Goal: Task Accomplishment & Management: Complete application form

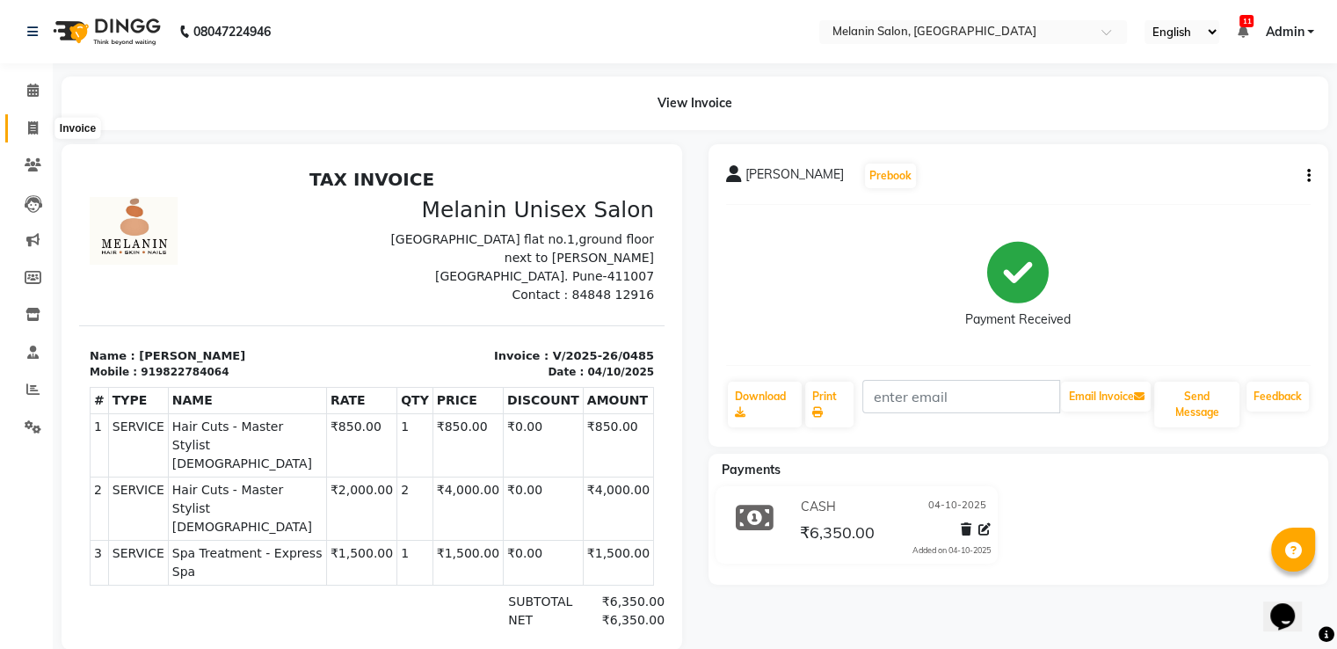
click at [28, 125] on icon at bounding box center [33, 127] width 10 height 13
select select "service"
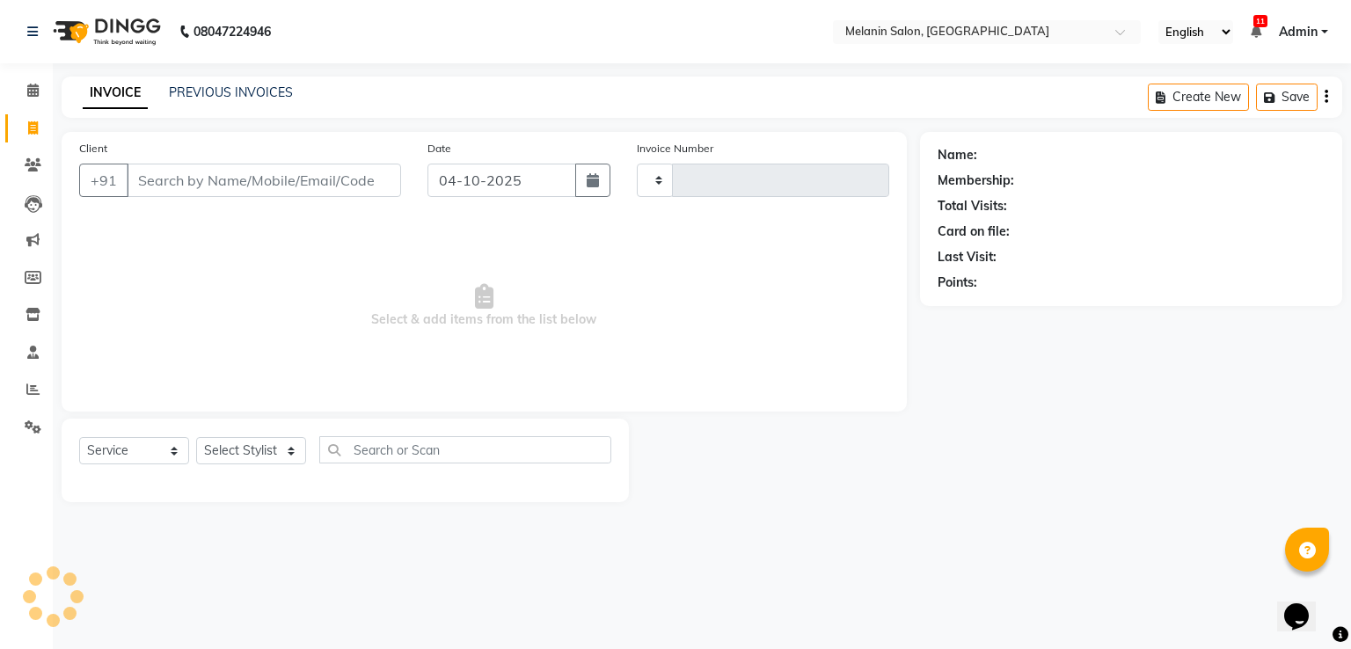
type input "0486"
select select "6804"
click at [193, 184] on input "Client" at bounding box center [264, 180] width 274 height 33
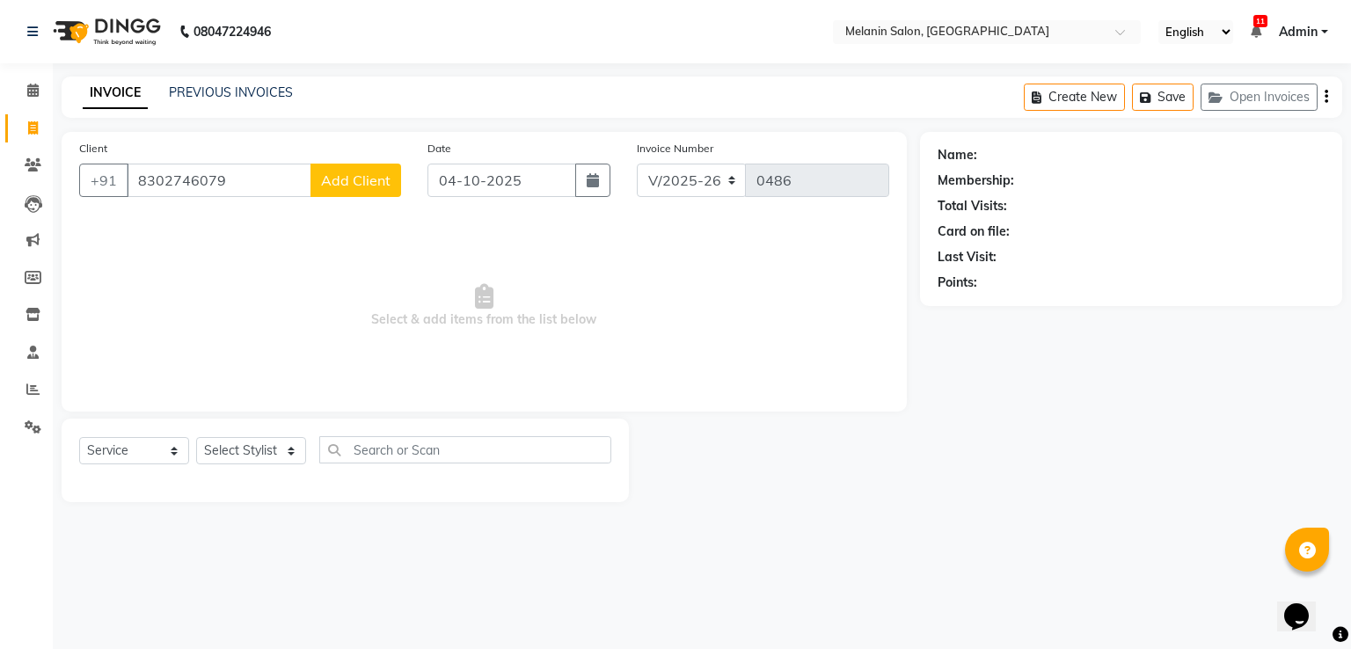
type input "8302746079"
click at [327, 187] on span "Add Client" at bounding box center [355, 180] width 69 height 18
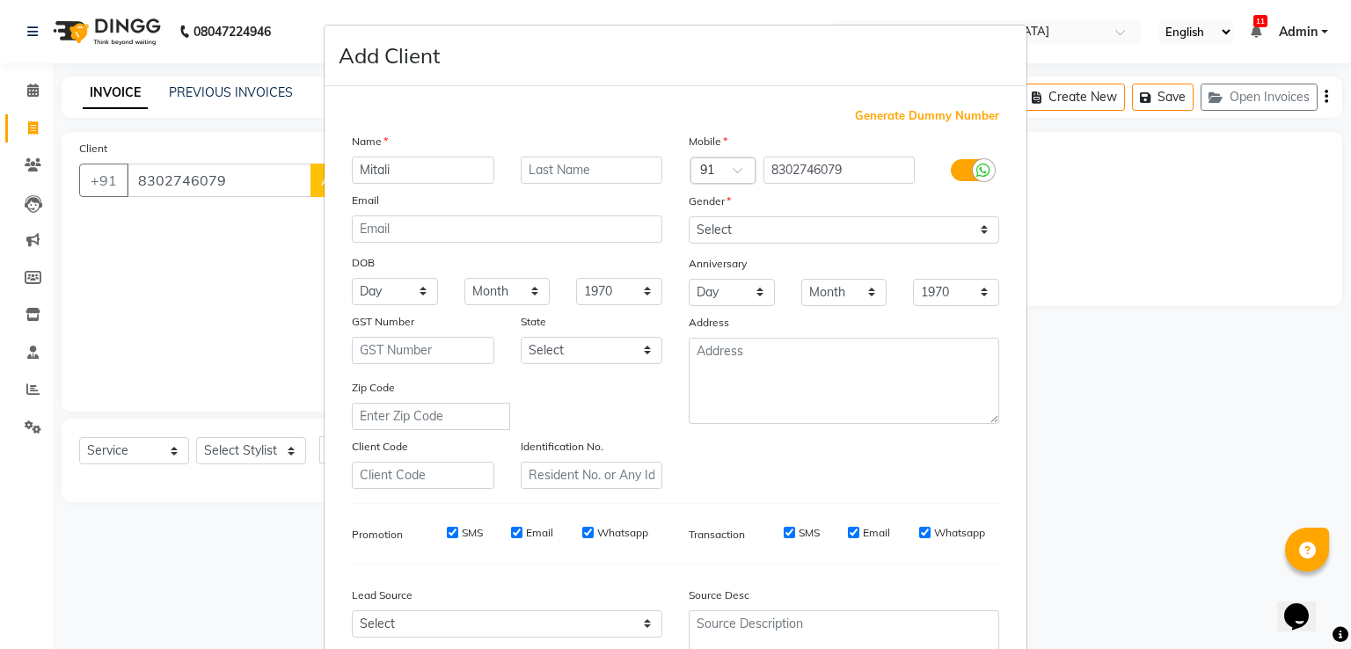
type input "Mitali"
type input "[PERSON_NAME]"
click at [810, 234] on select "Select [DEMOGRAPHIC_DATA] [DEMOGRAPHIC_DATA] Other Prefer Not To Say" at bounding box center [843, 229] width 310 height 27
select select "[DEMOGRAPHIC_DATA]"
click at [688, 217] on select "Select [DEMOGRAPHIC_DATA] [DEMOGRAPHIC_DATA] Other Prefer Not To Say" at bounding box center [843, 229] width 310 height 27
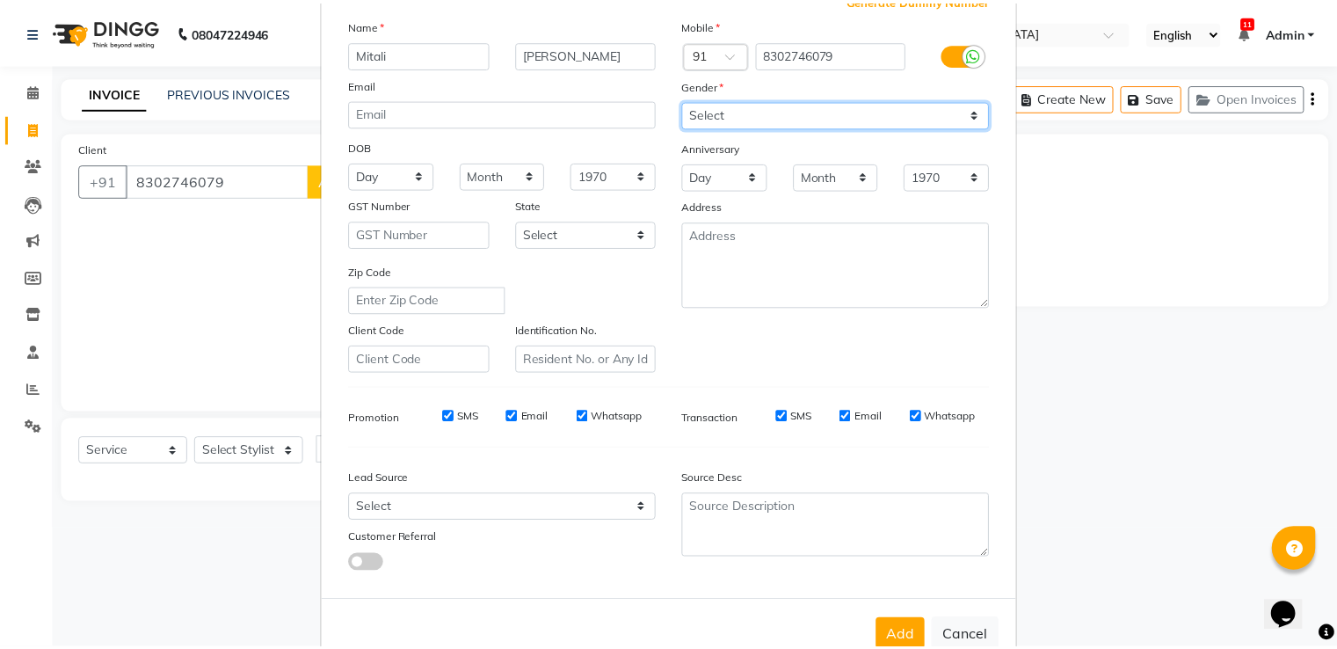
scroll to position [171, 0]
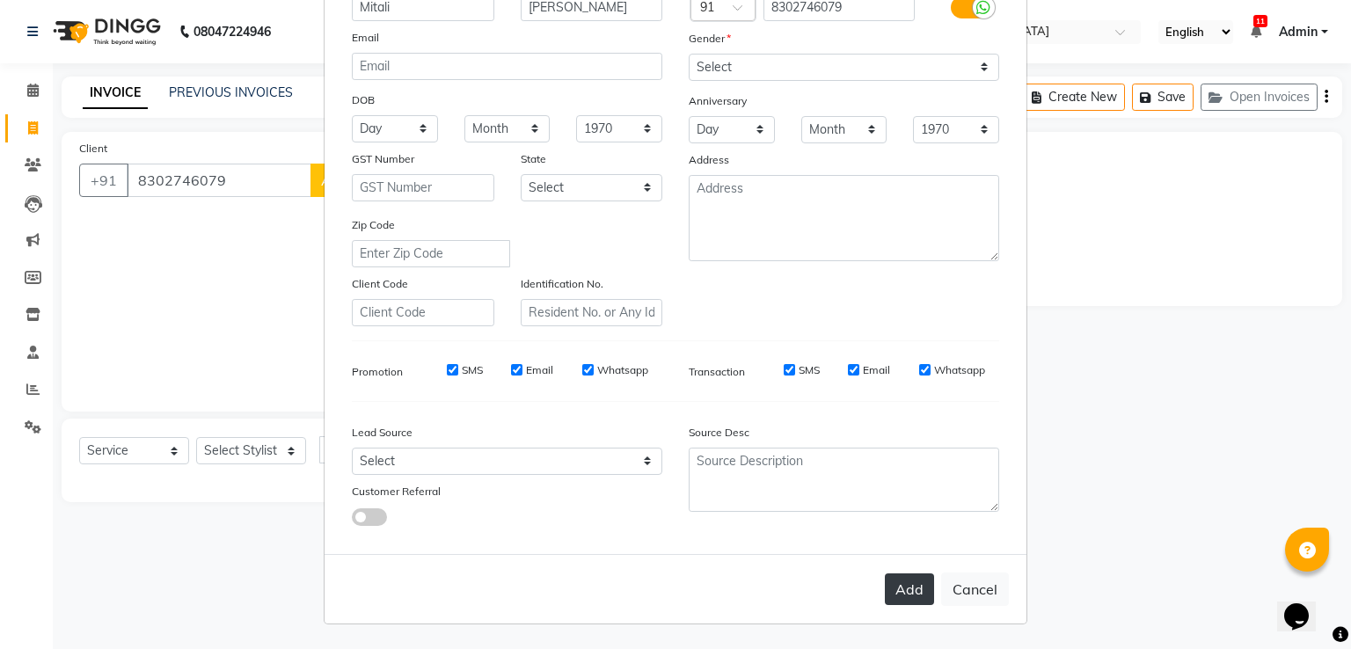
click at [886, 589] on button "Add" at bounding box center [909, 589] width 49 height 32
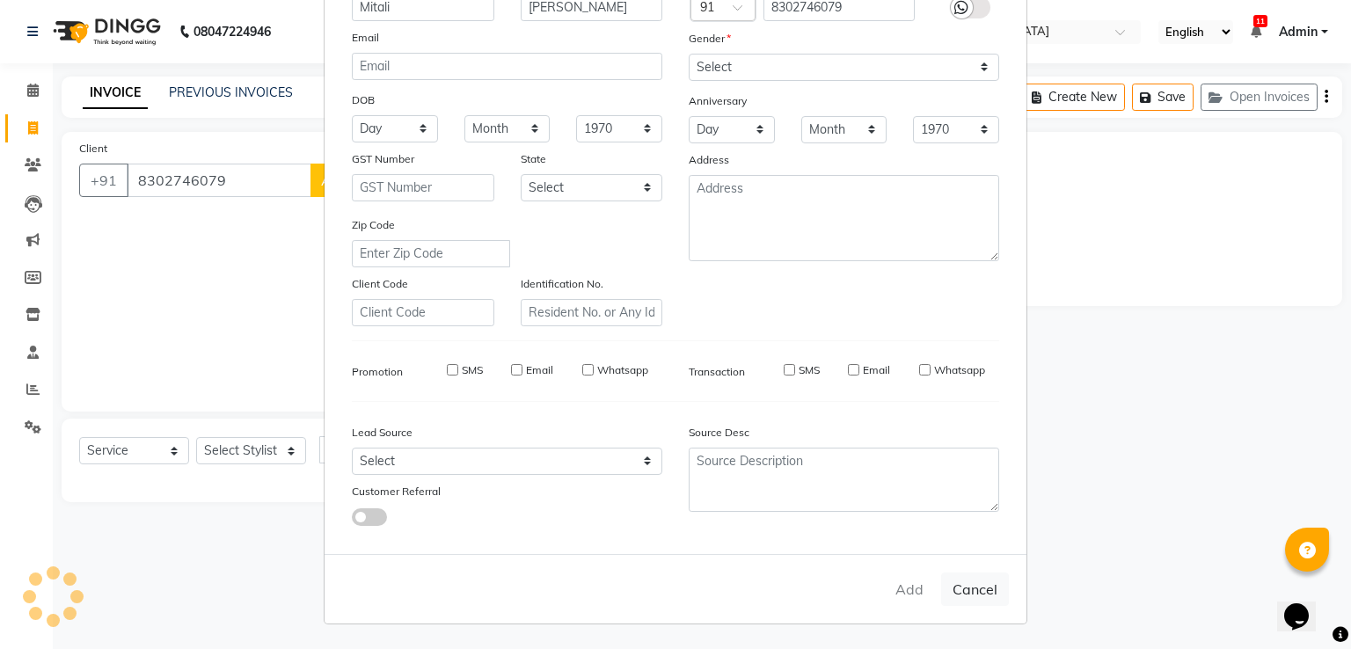
select select
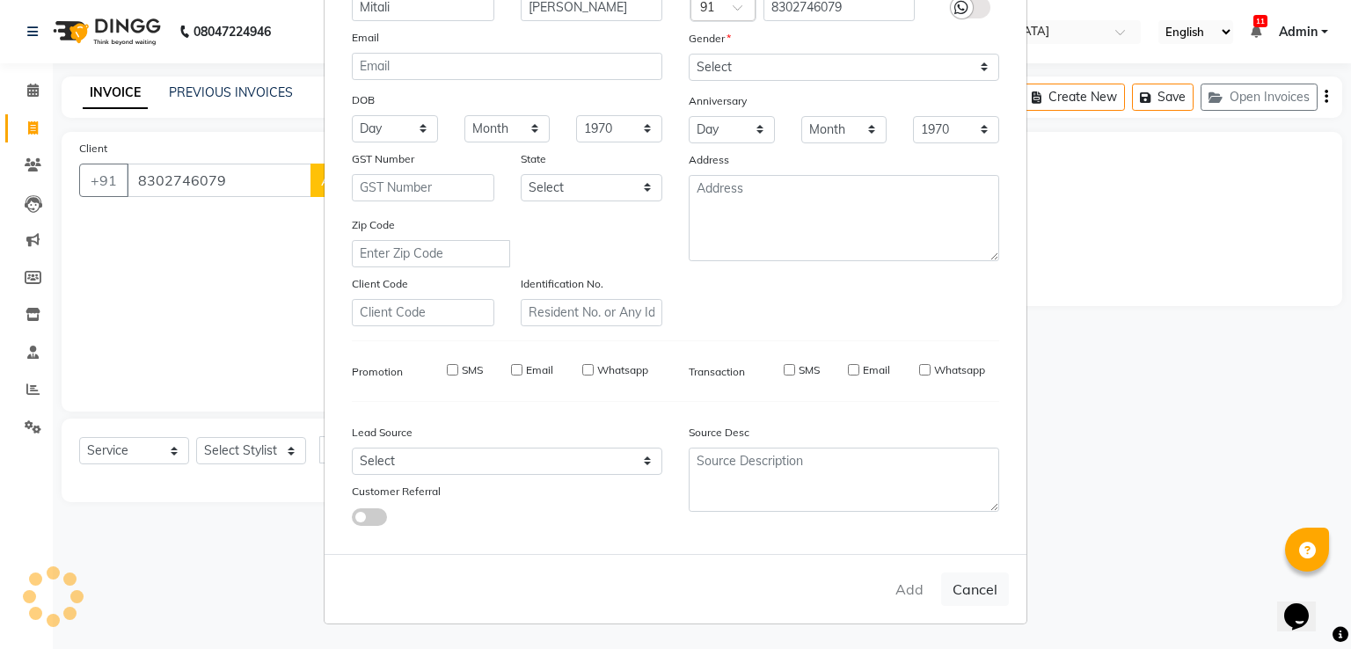
select select
checkbox input "false"
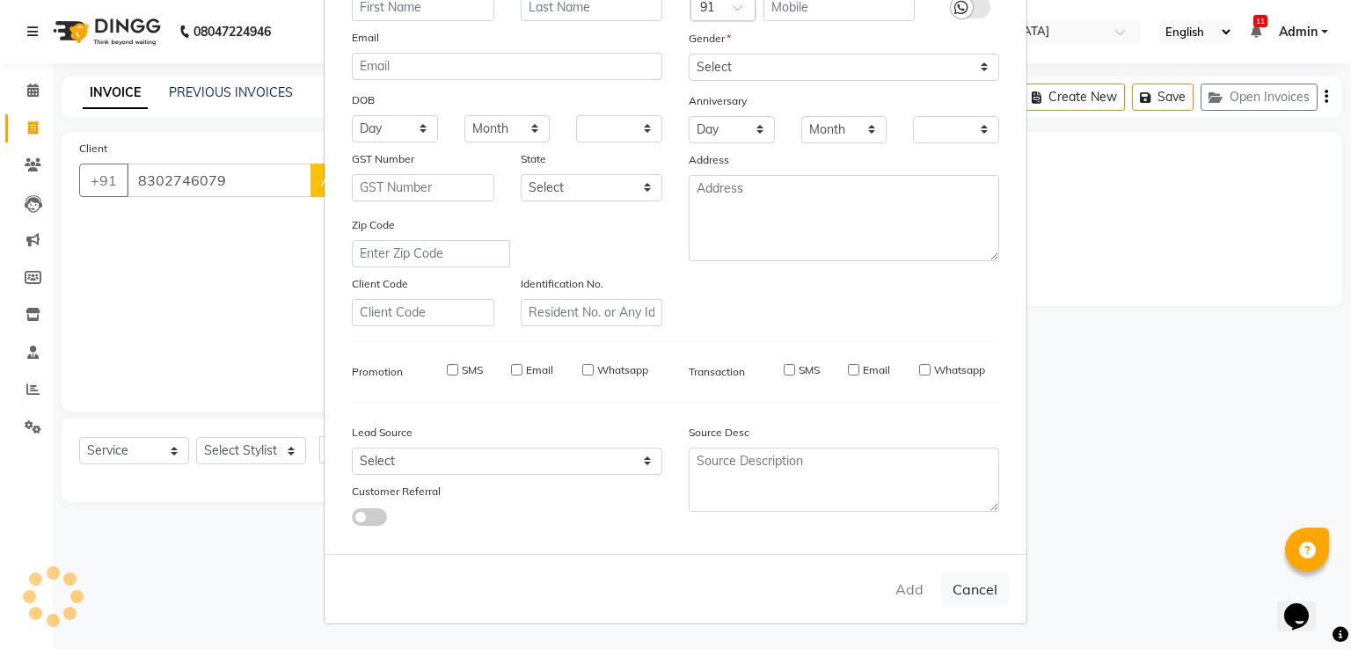
checkbox input "false"
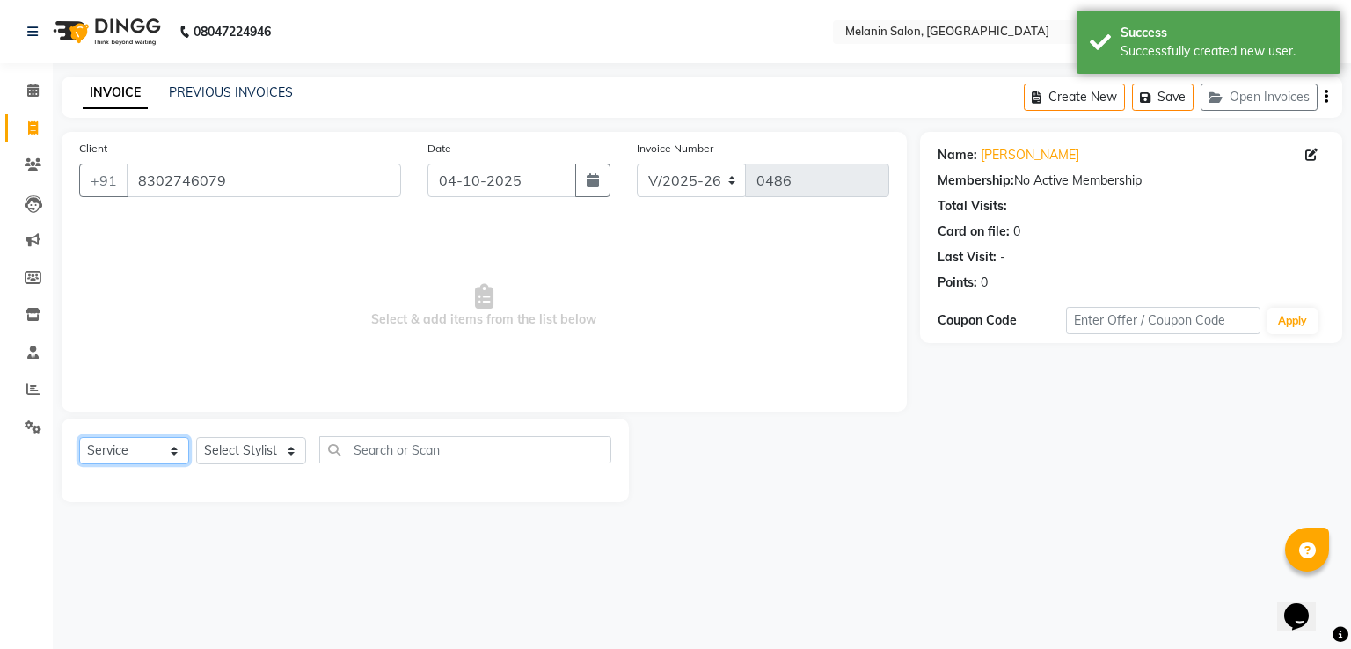
click at [158, 454] on select "Select Service Product Membership Package Voucher Prepaid Gift Card" at bounding box center [134, 450] width 110 height 27
click at [79, 438] on select "Select Service Product Membership Package Voucher Prepaid Gift Card" at bounding box center [134, 450] width 110 height 27
click at [250, 450] on select "Select Stylist [PERSON_NAME] freelancer [PERSON_NAME] [PERSON_NAME] [PERSON_NAM…" at bounding box center [251, 450] width 110 height 27
select select "85587"
click at [196, 438] on select "Select Stylist [PERSON_NAME] freelancer [PERSON_NAME] [PERSON_NAME] [PERSON_NAM…" at bounding box center [251, 450] width 110 height 27
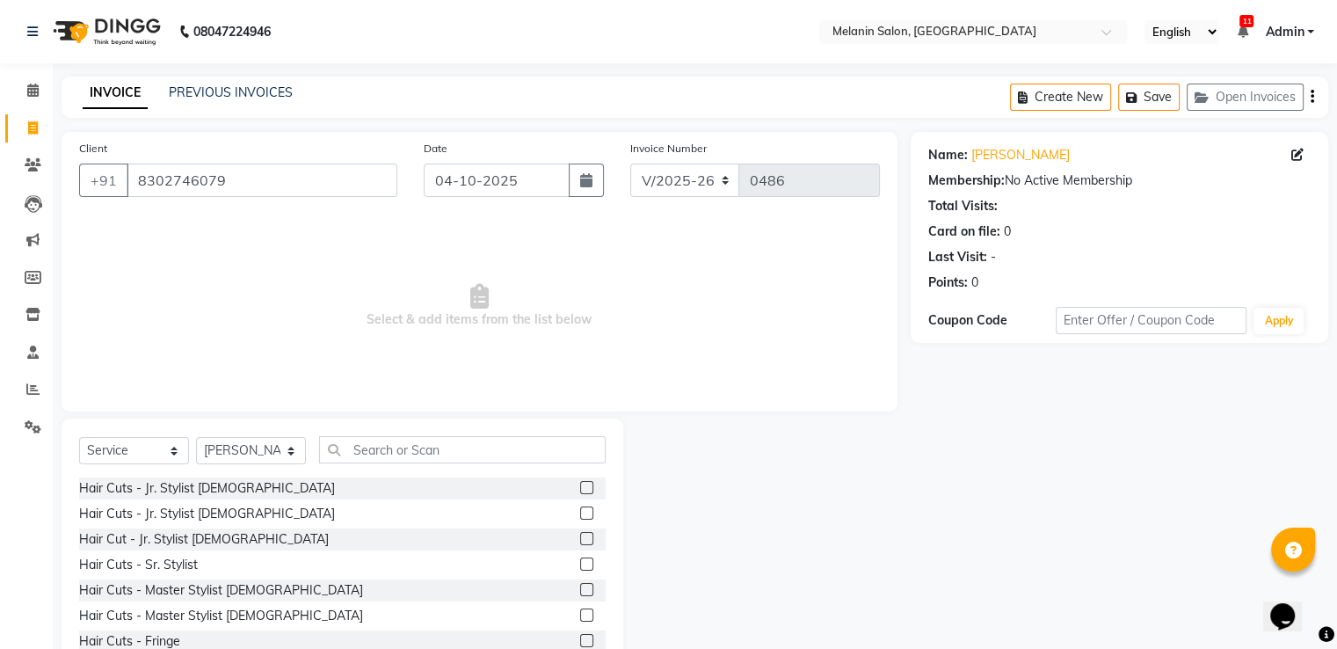
click at [580, 588] on label at bounding box center [586, 589] width 13 height 13
click at [580, 588] on input "checkbox" at bounding box center [585, 590] width 11 height 11
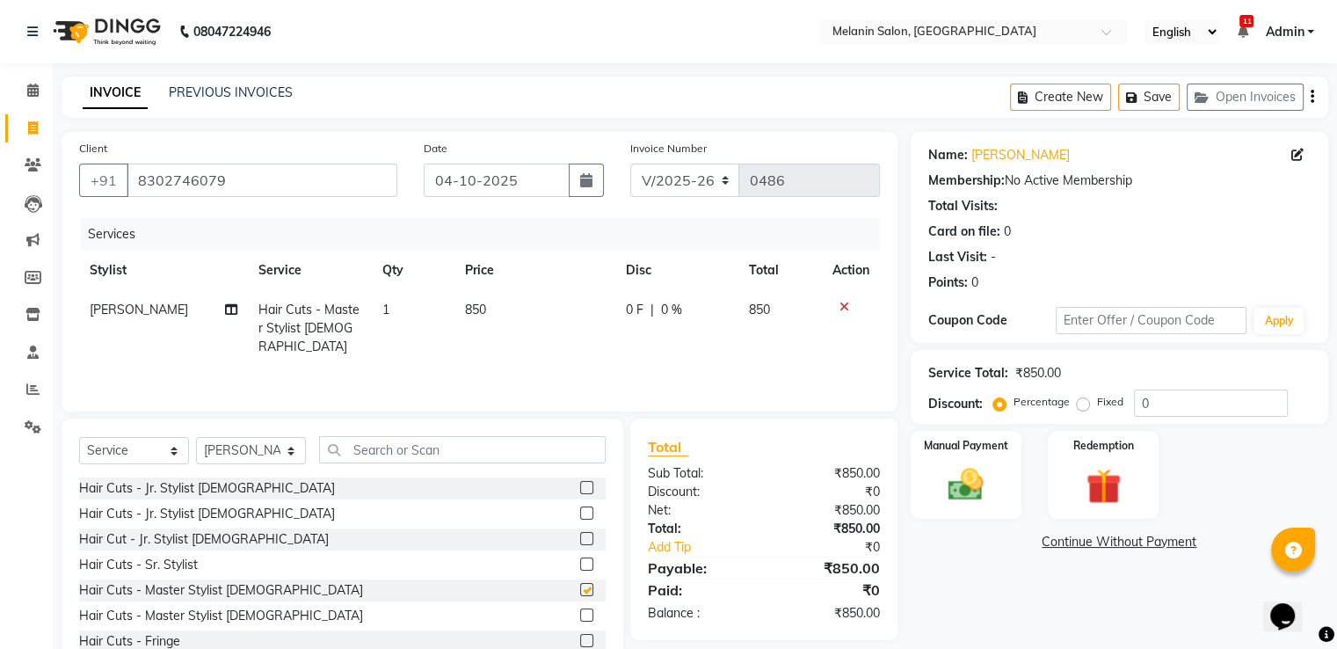
checkbox input "false"
click at [580, 616] on label at bounding box center [586, 614] width 13 height 13
click at [580, 616] on input "checkbox" at bounding box center [585, 615] width 11 height 11
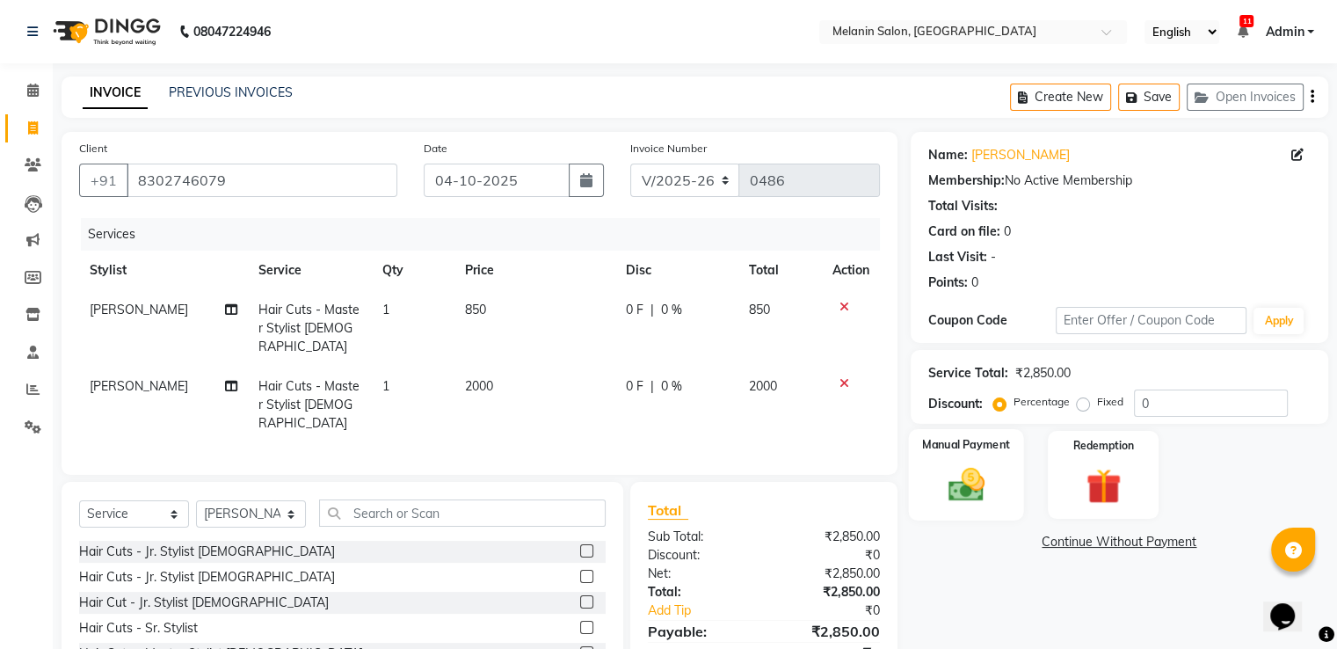
checkbox input "false"
click at [934, 495] on div "Manual Payment" at bounding box center [965, 474] width 115 height 91
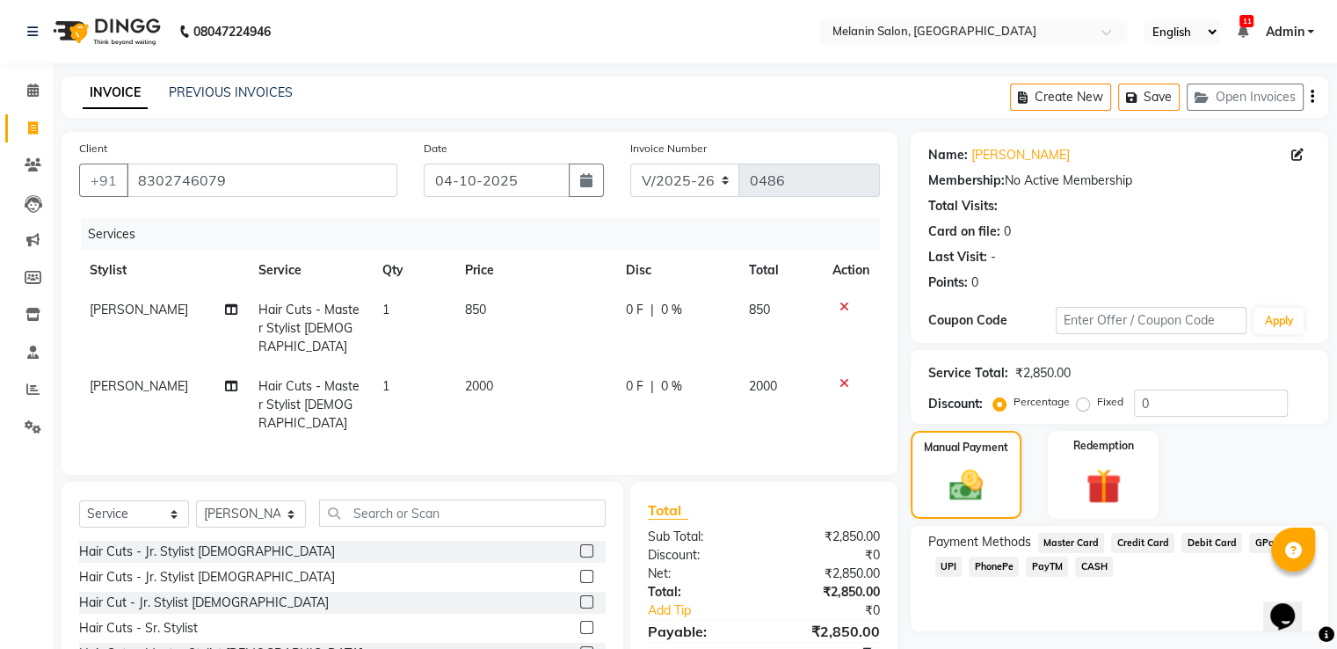
click at [960, 566] on span "UPI" at bounding box center [949, 567] width 27 height 20
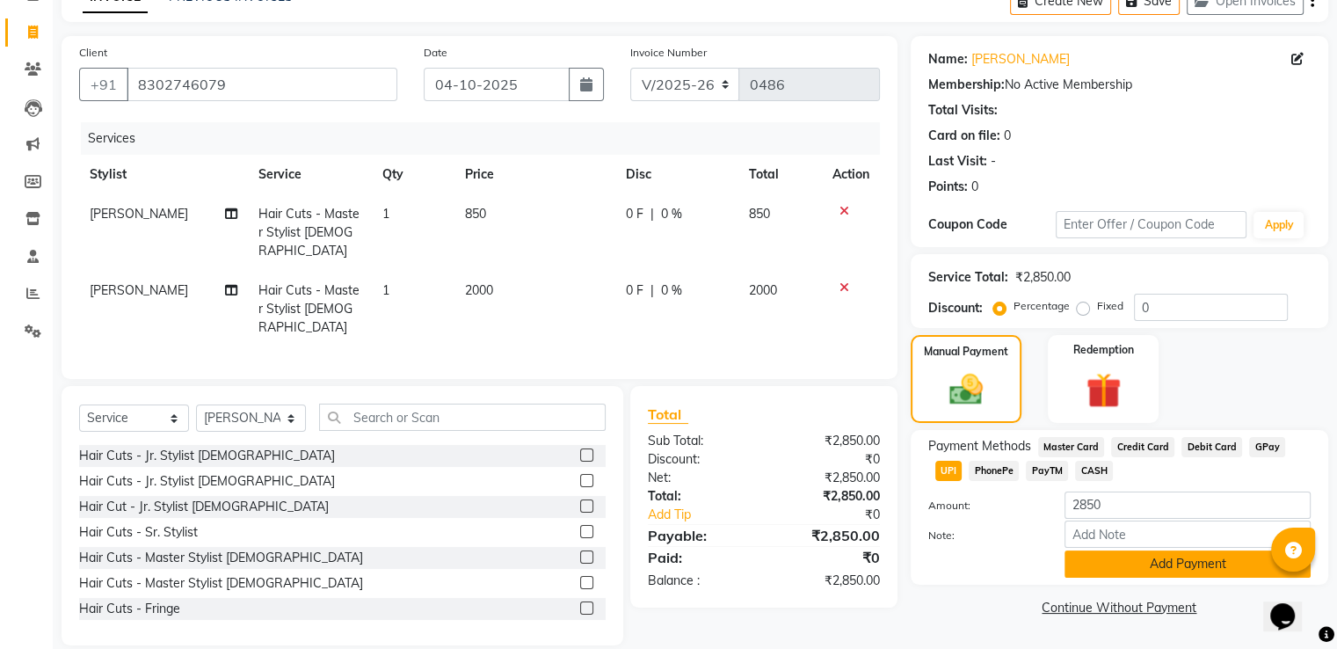
click at [1099, 567] on button "Add Payment" at bounding box center [1188, 563] width 246 height 27
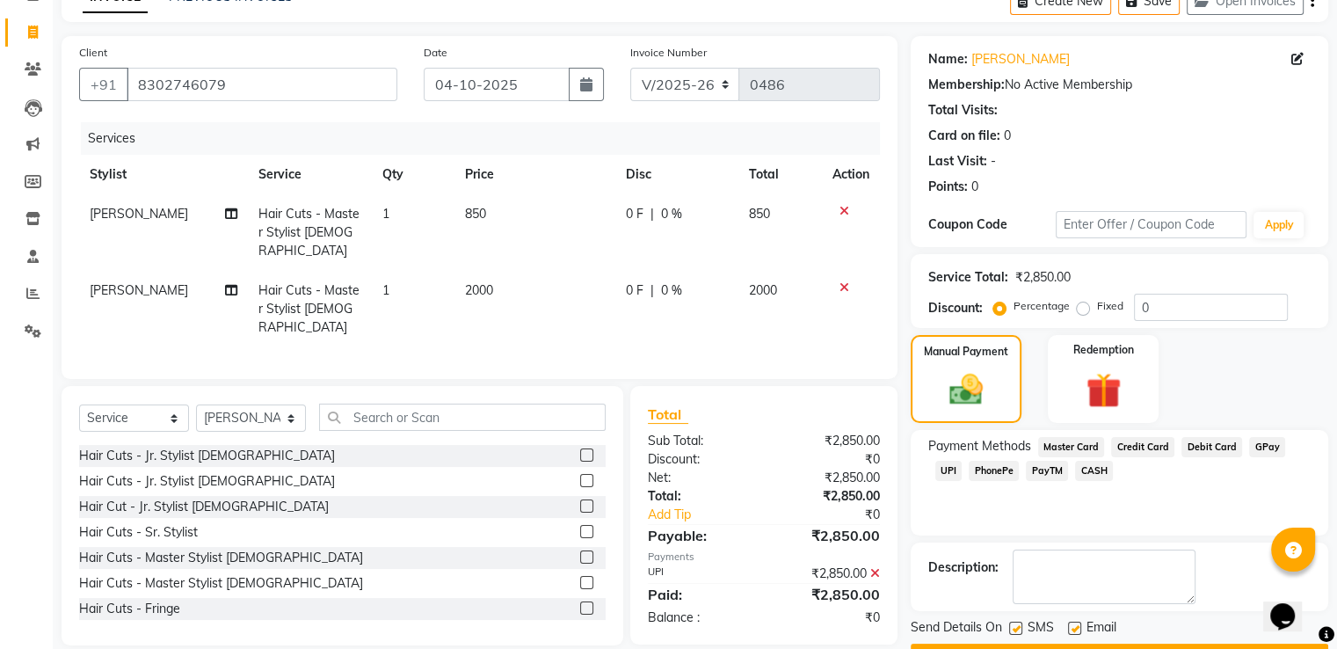
scroll to position [143, 0]
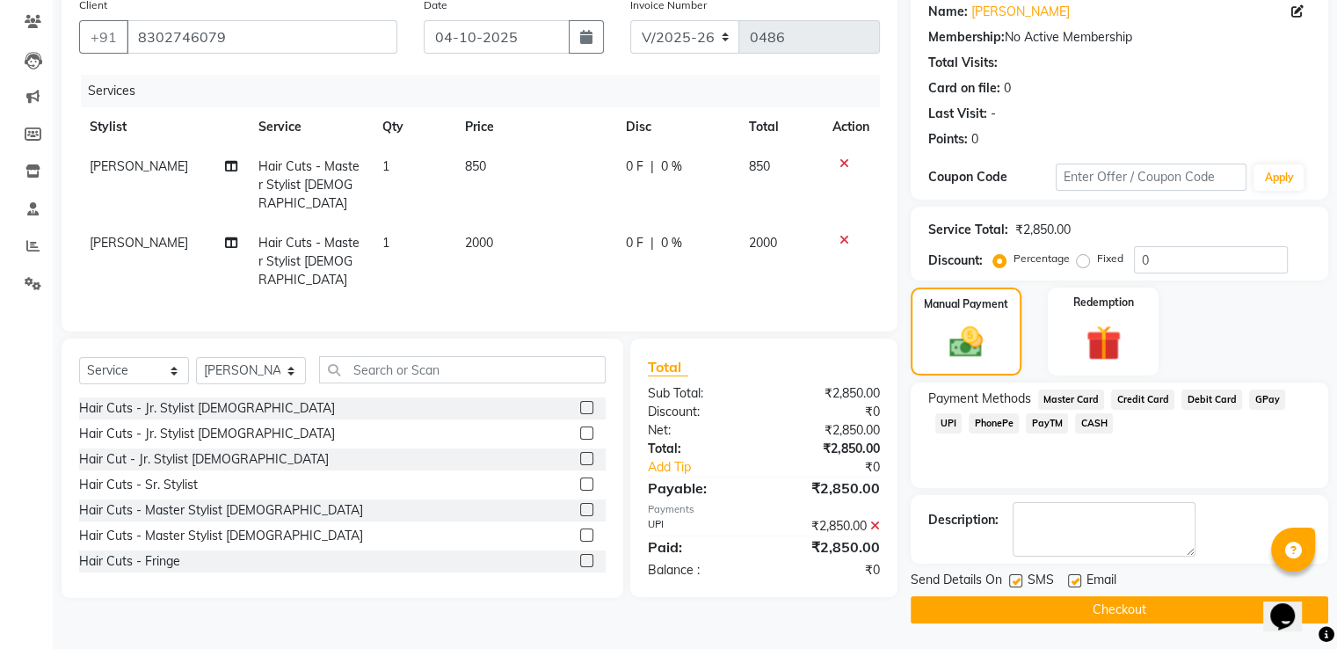
click at [1089, 610] on button "Checkout" at bounding box center [1120, 609] width 418 height 27
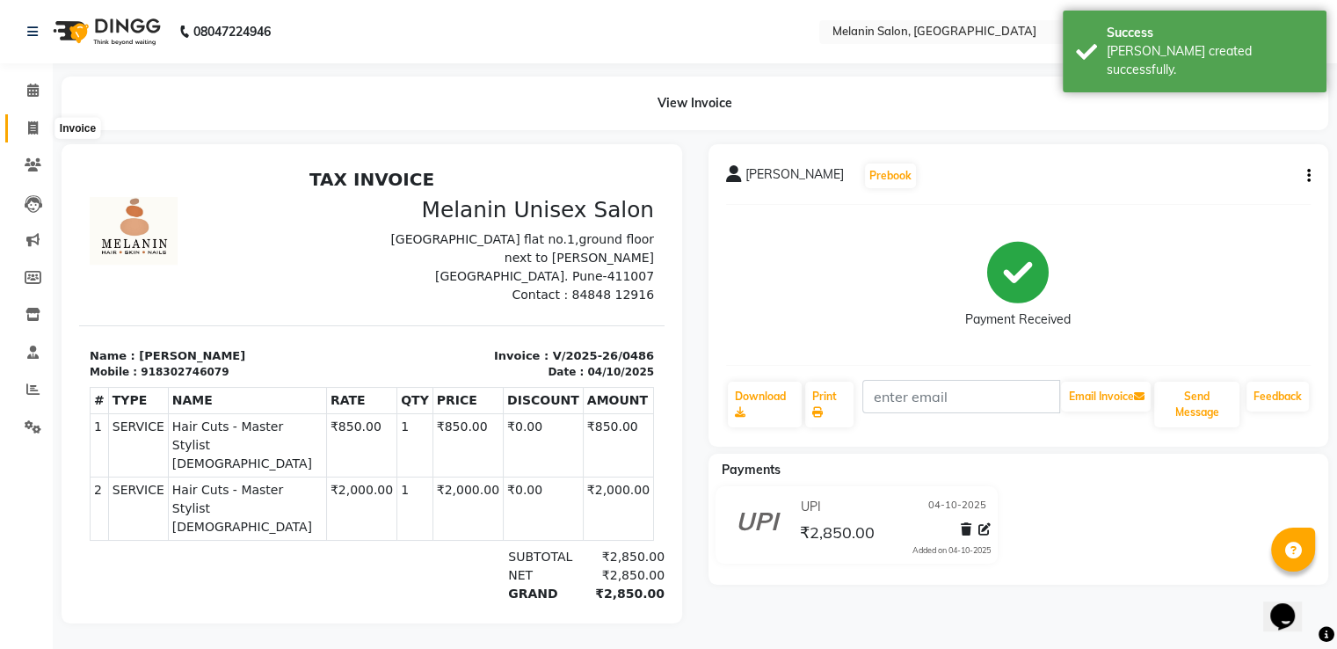
click at [24, 127] on span at bounding box center [33, 129] width 31 height 20
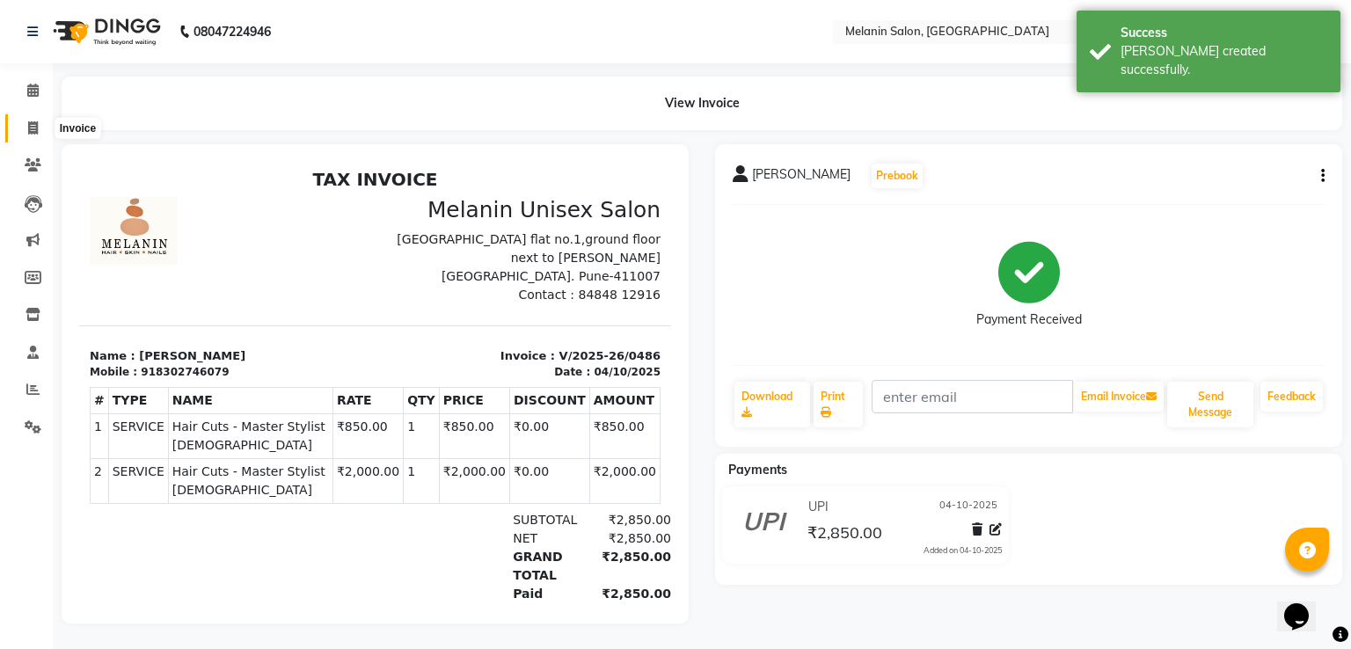
select select "service"
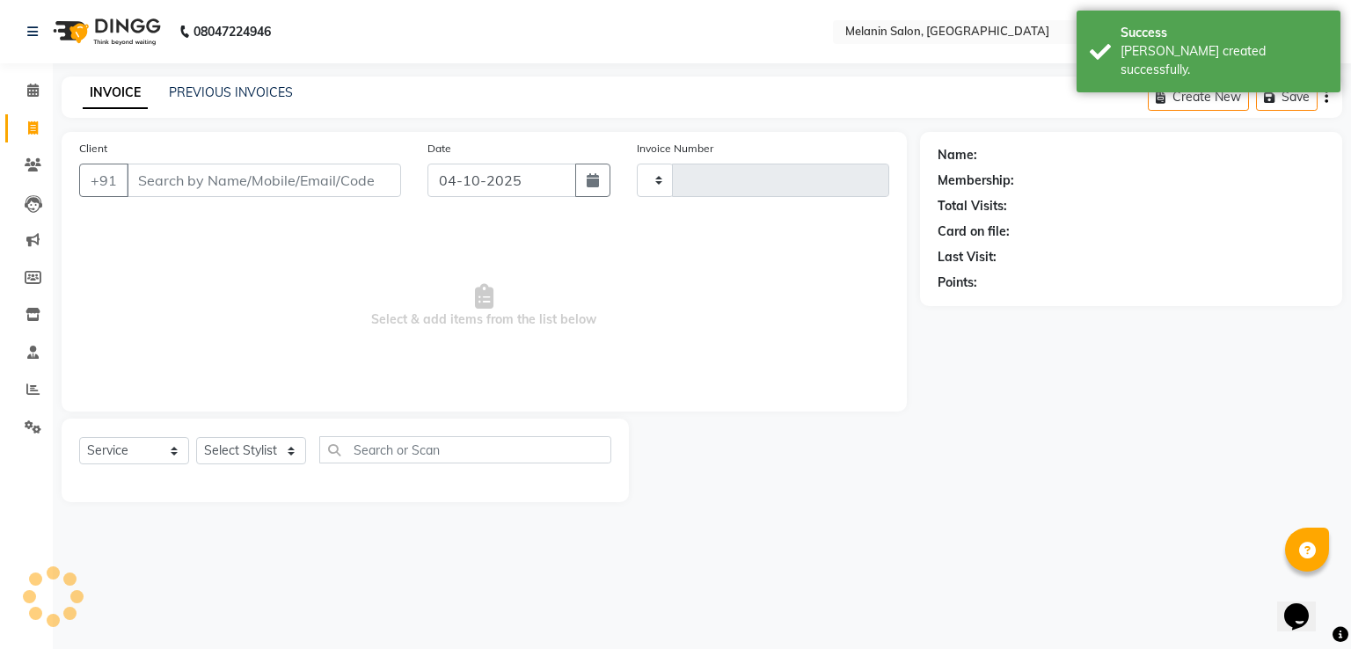
type input "0487"
select select "6804"
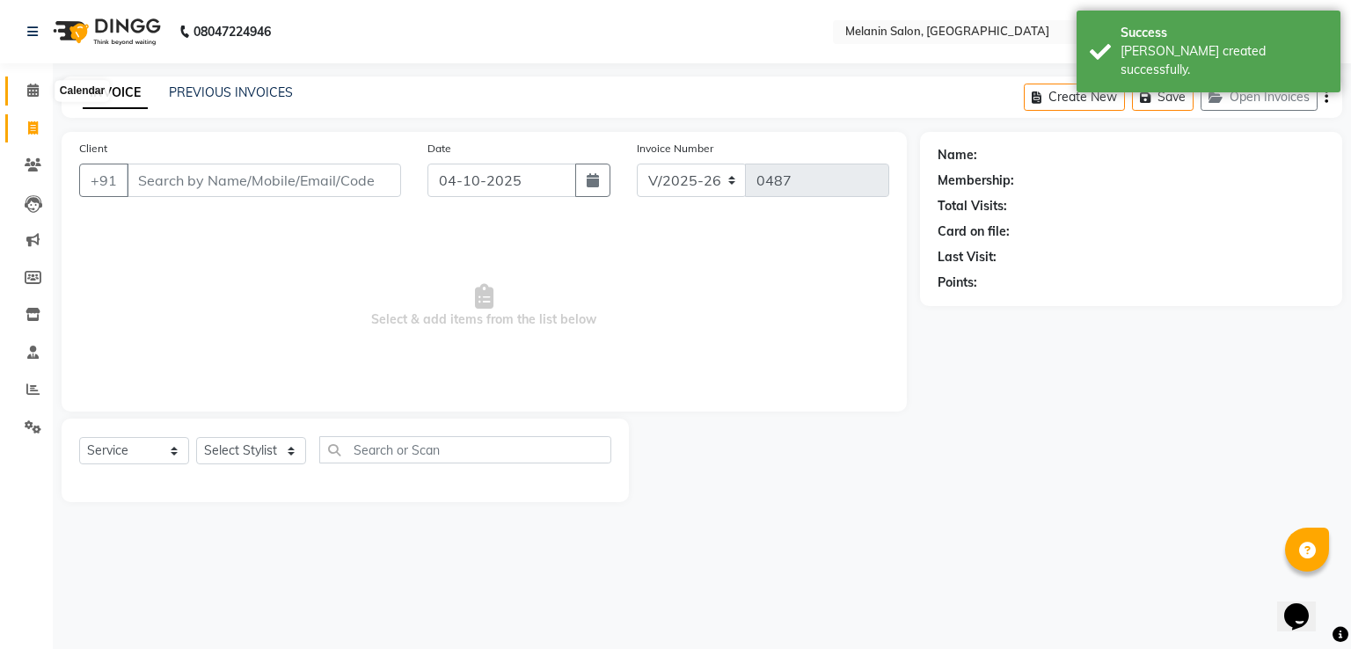
click at [37, 85] on icon at bounding box center [32, 90] width 11 height 13
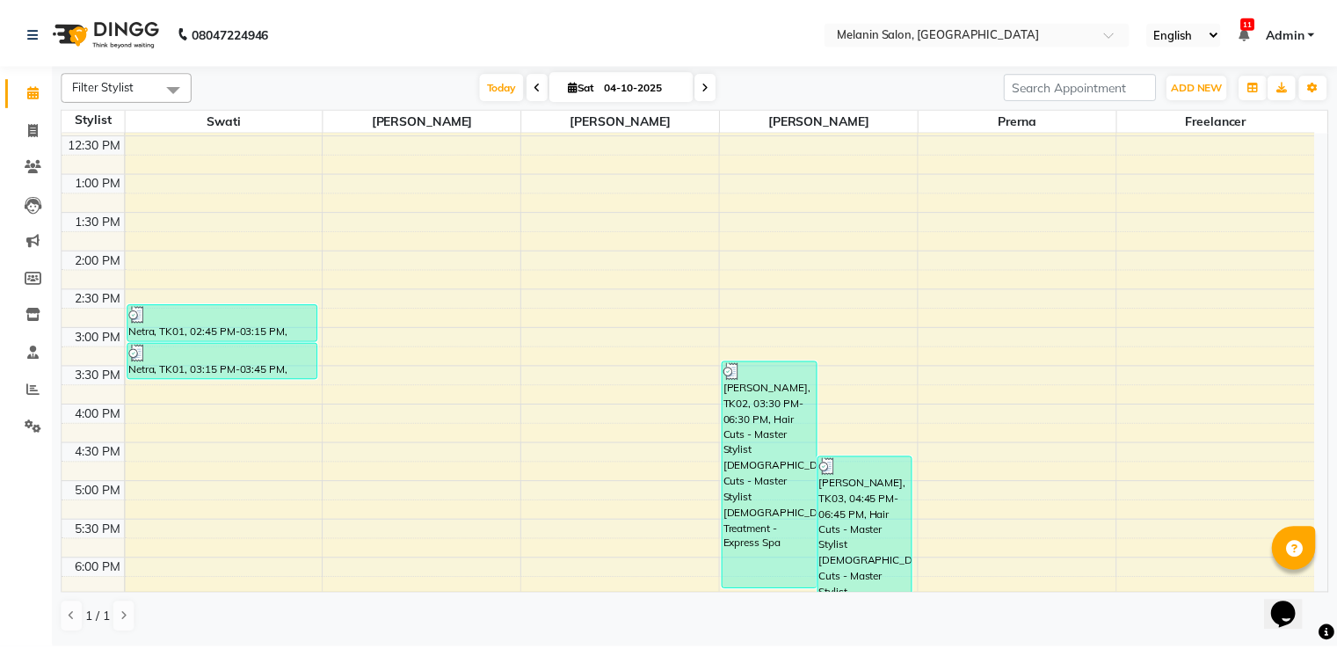
scroll to position [176, 0]
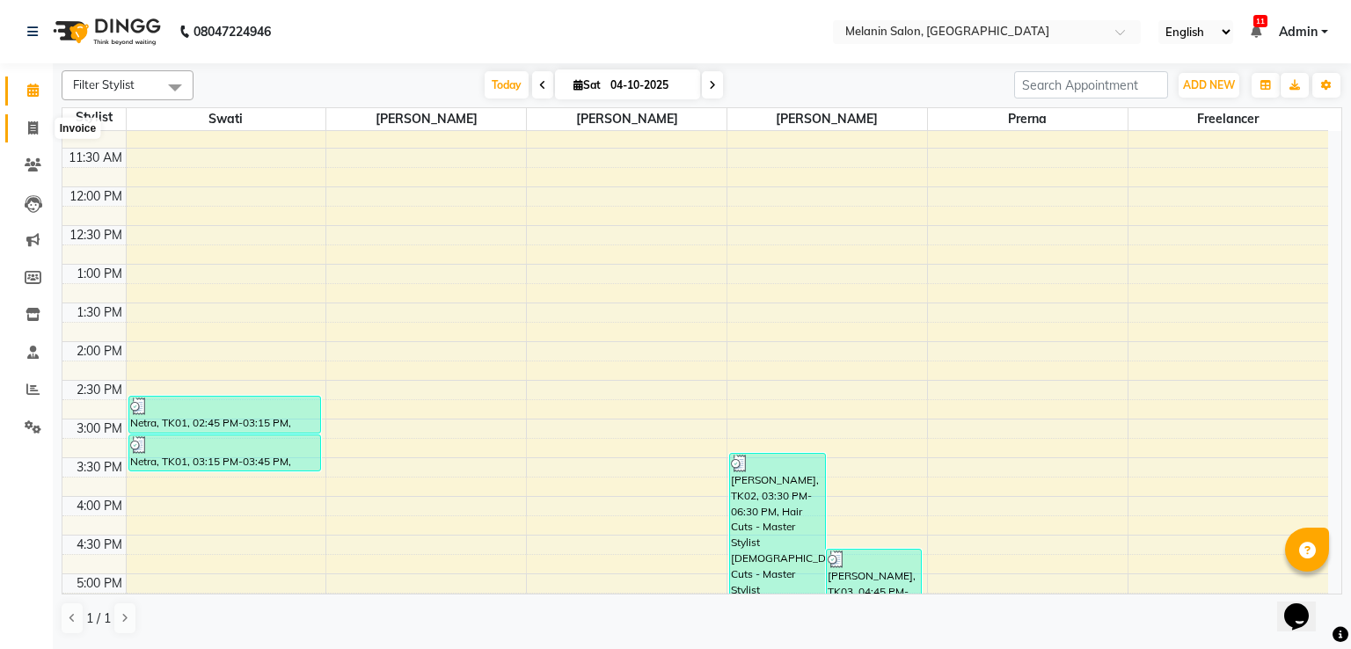
click at [35, 132] on icon at bounding box center [33, 127] width 10 height 13
select select "service"
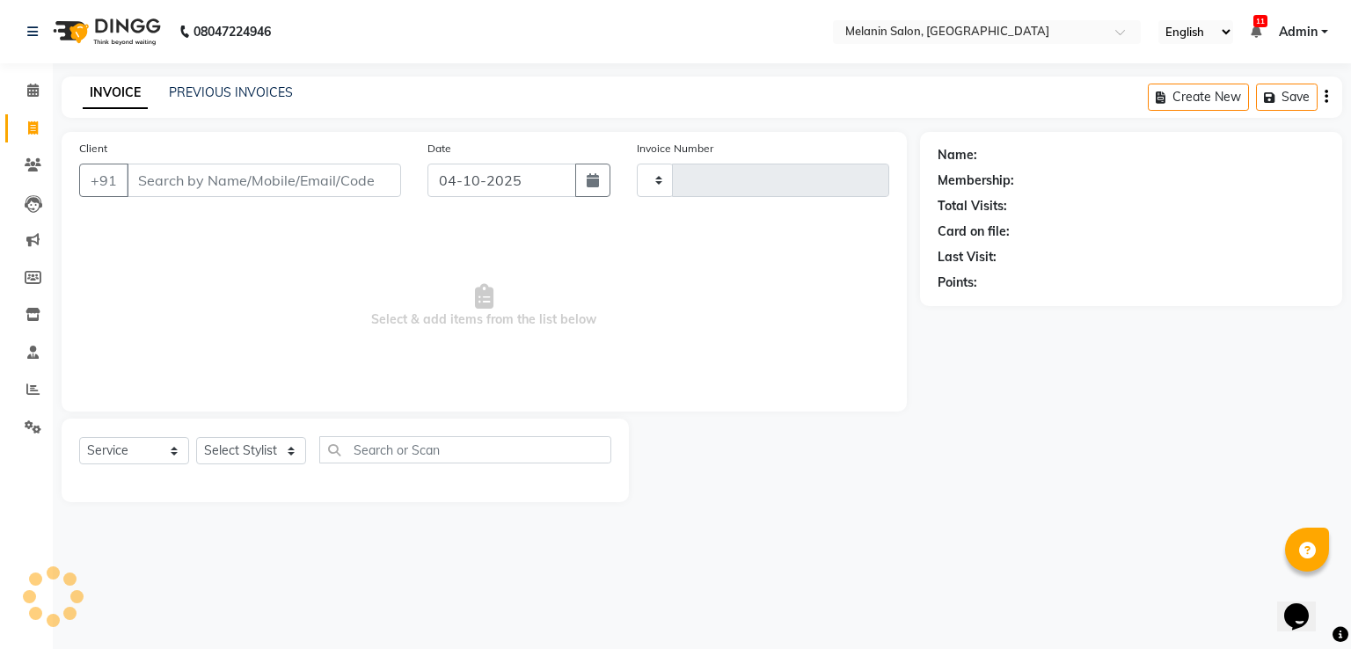
type input "0487"
select select "6804"
click at [340, 185] on input "Client" at bounding box center [264, 180] width 274 height 33
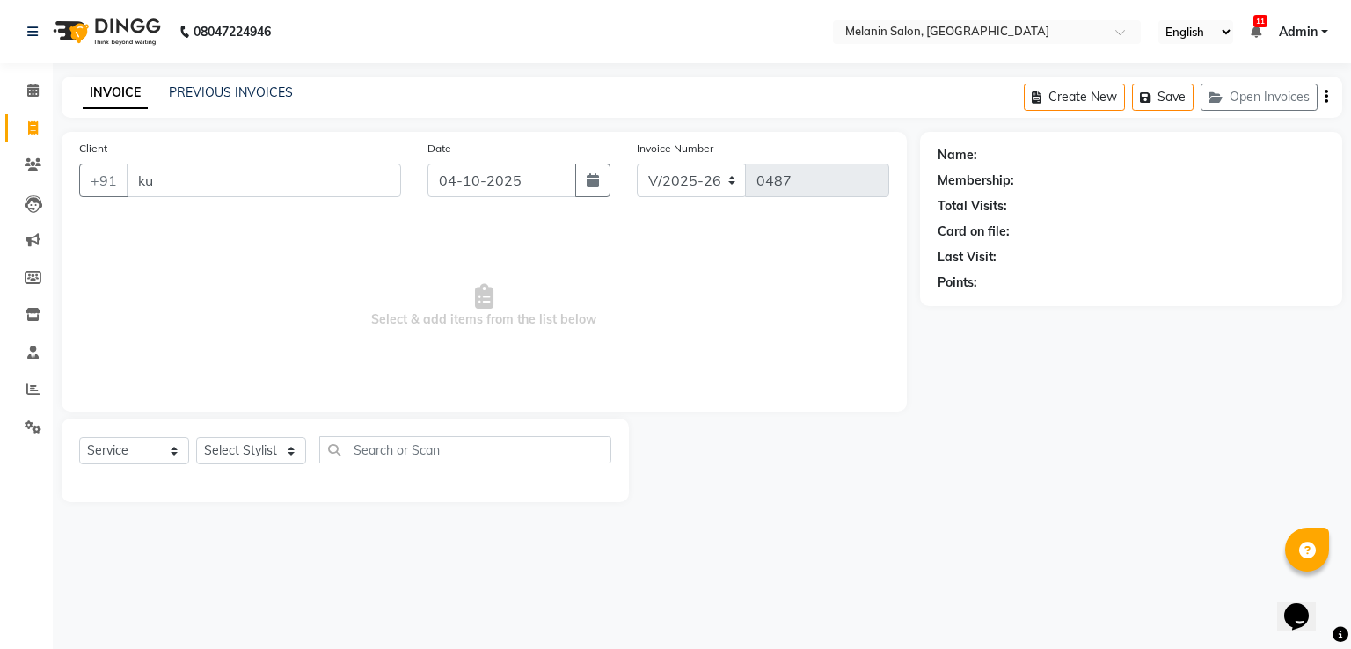
type input "k"
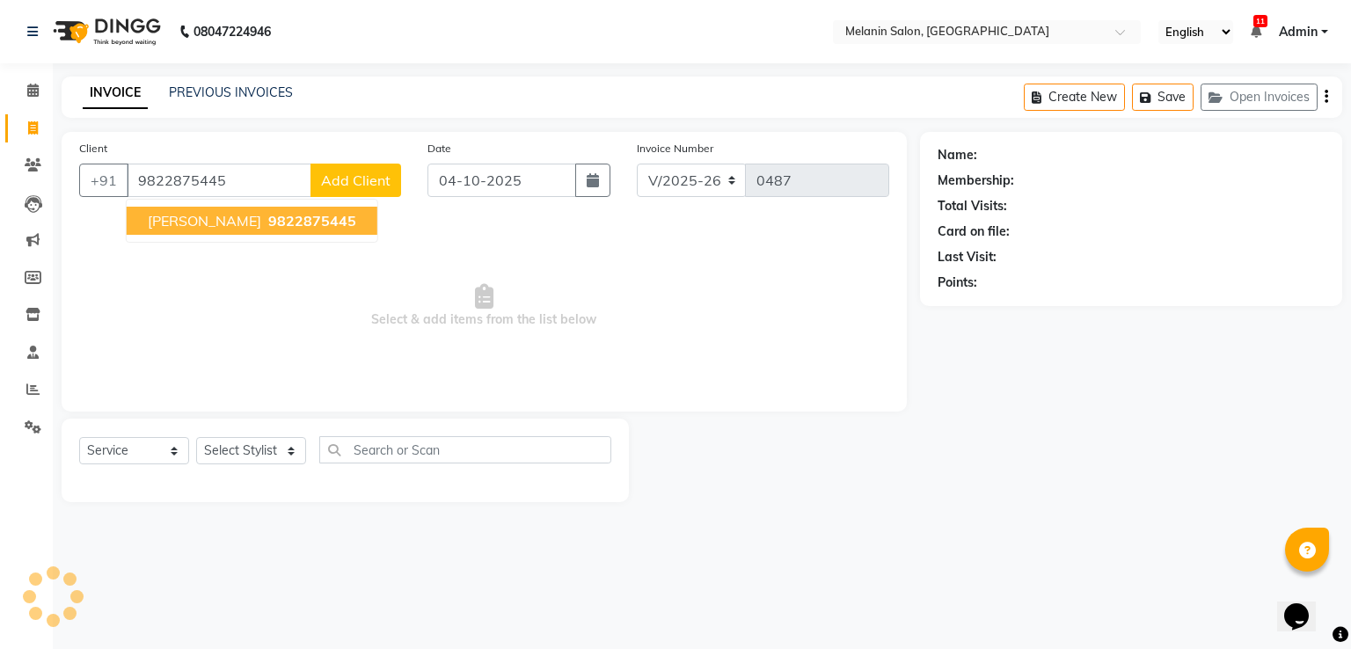
type input "9822875445"
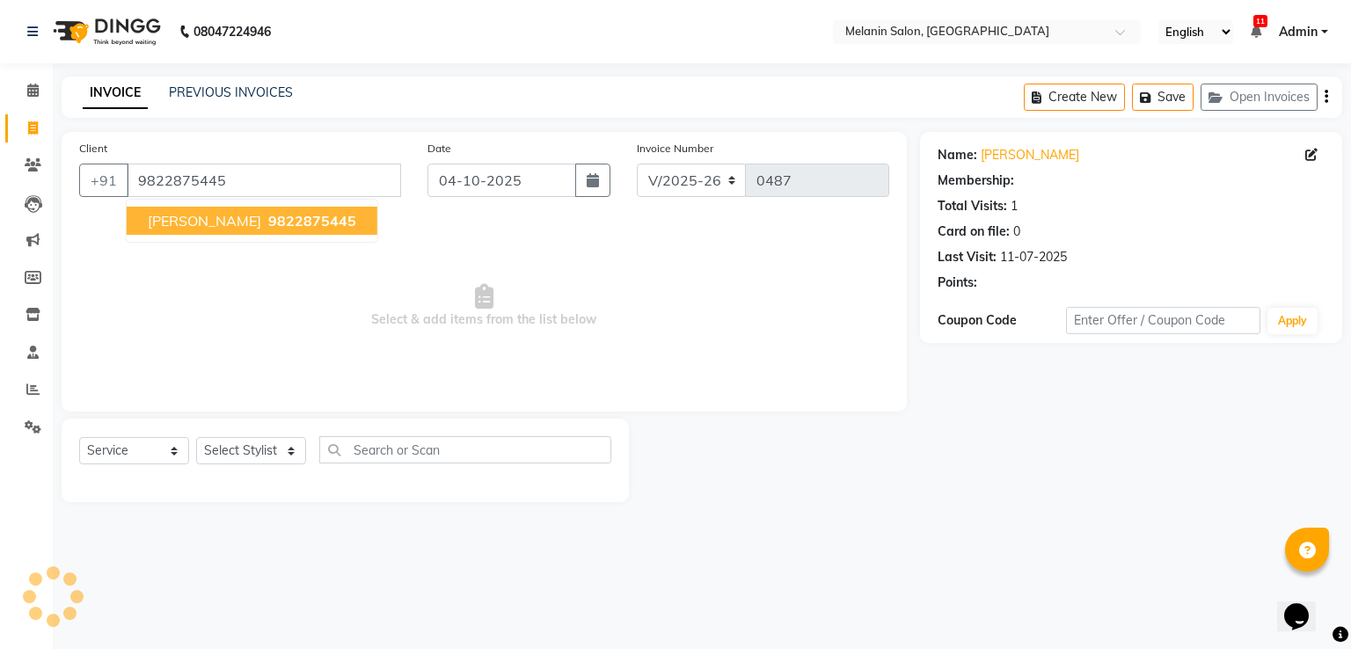
click at [268, 219] on span "9822875445" at bounding box center [312, 221] width 88 height 18
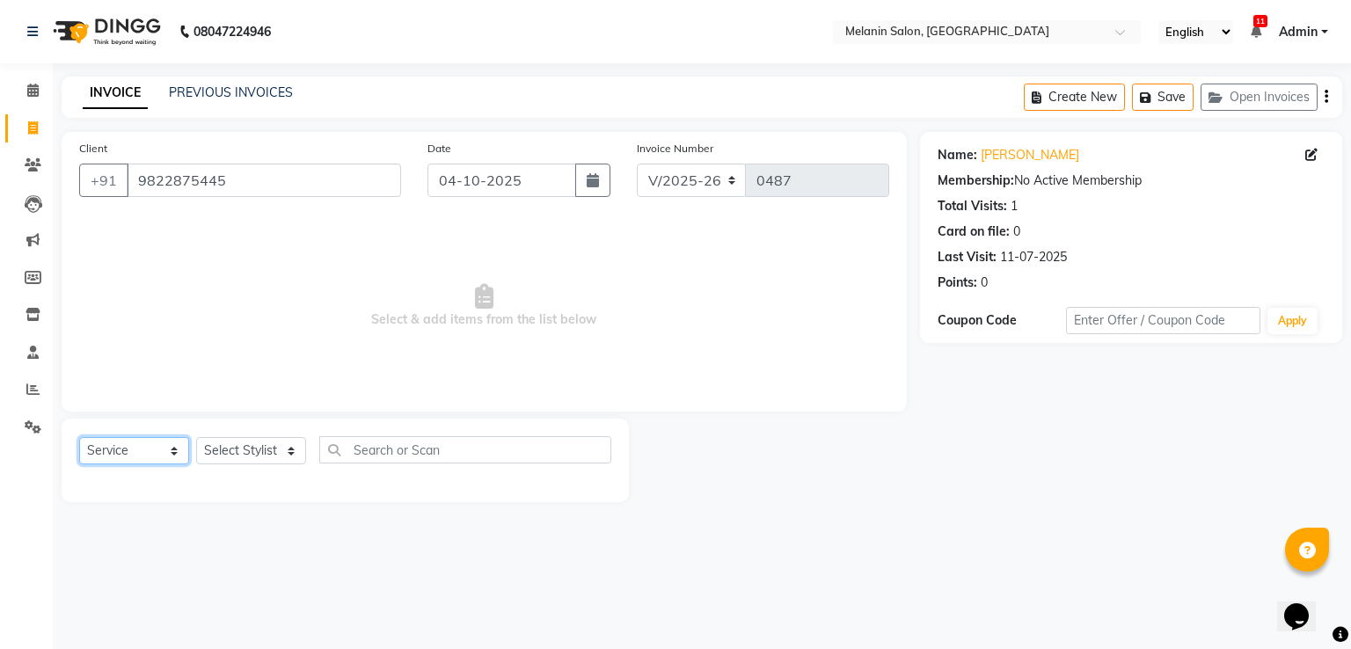
click at [158, 463] on select "Select Service Product Membership Package Voucher Prepaid Gift Card" at bounding box center [134, 450] width 110 height 27
click at [79, 438] on select "Select Service Product Membership Package Voucher Prepaid Gift Card" at bounding box center [134, 450] width 110 height 27
click at [272, 445] on select "Select Stylist [PERSON_NAME] freelancer [PERSON_NAME] [PERSON_NAME] [PERSON_NAM…" at bounding box center [251, 450] width 110 height 27
select select "54305"
click at [196, 438] on select "Select Stylist [PERSON_NAME] freelancer [PERSON_NAME] [PERSON_NAME] [PERSON_NAM…" at bounding box center [251, 450] width 110 height 27
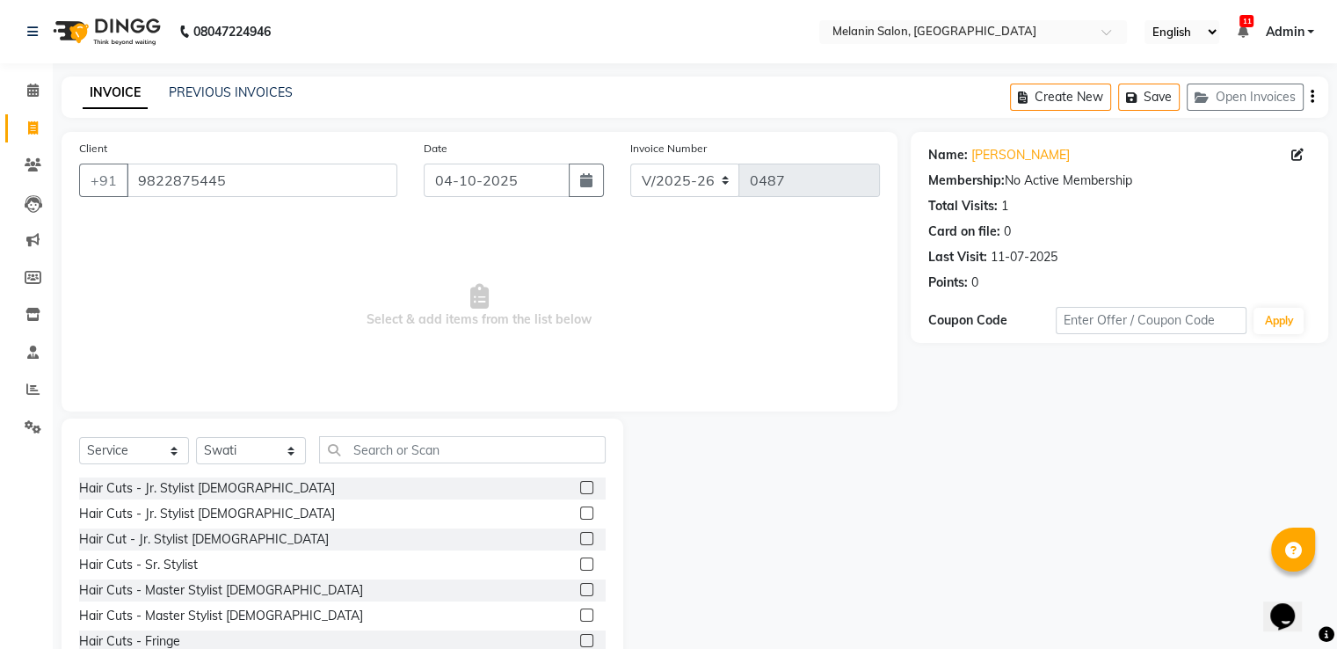
click at [580, 586] on label at bounding box center [586, 589] width 13 height 13
click at [580, 586] on input "checkbox" at bounding box center [585, 590] width 11 height 11
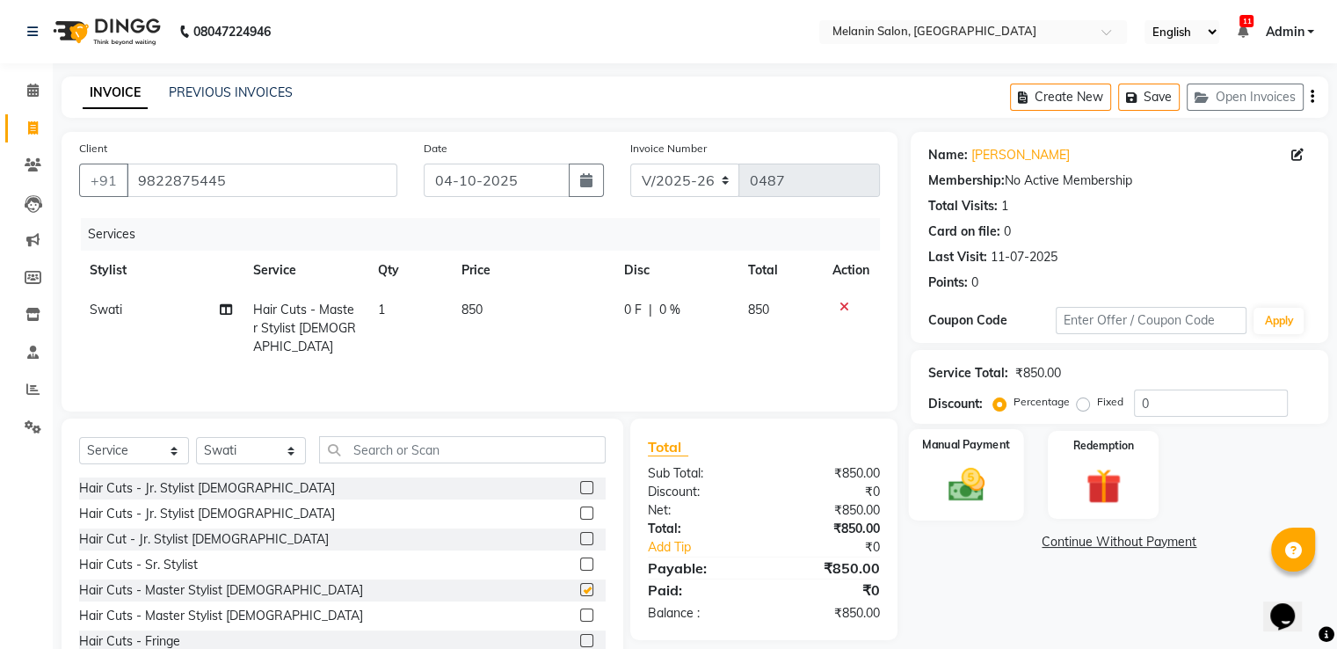
checkbox input "false"
click at [994, 484] on img at bounding box center [965, 485] width 59 height 42
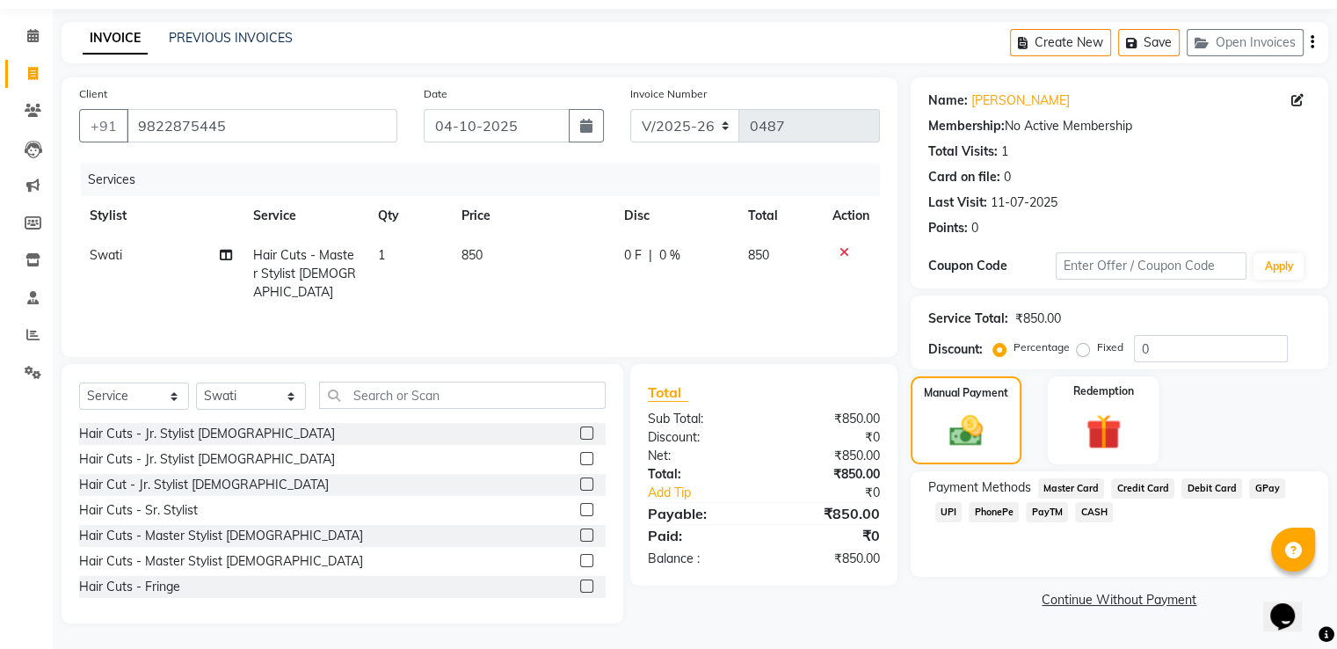
scroll to position [56, 0]
click at [1104, 512] on span "CASH" at bounding box center [1094, 511] width 38 height 20
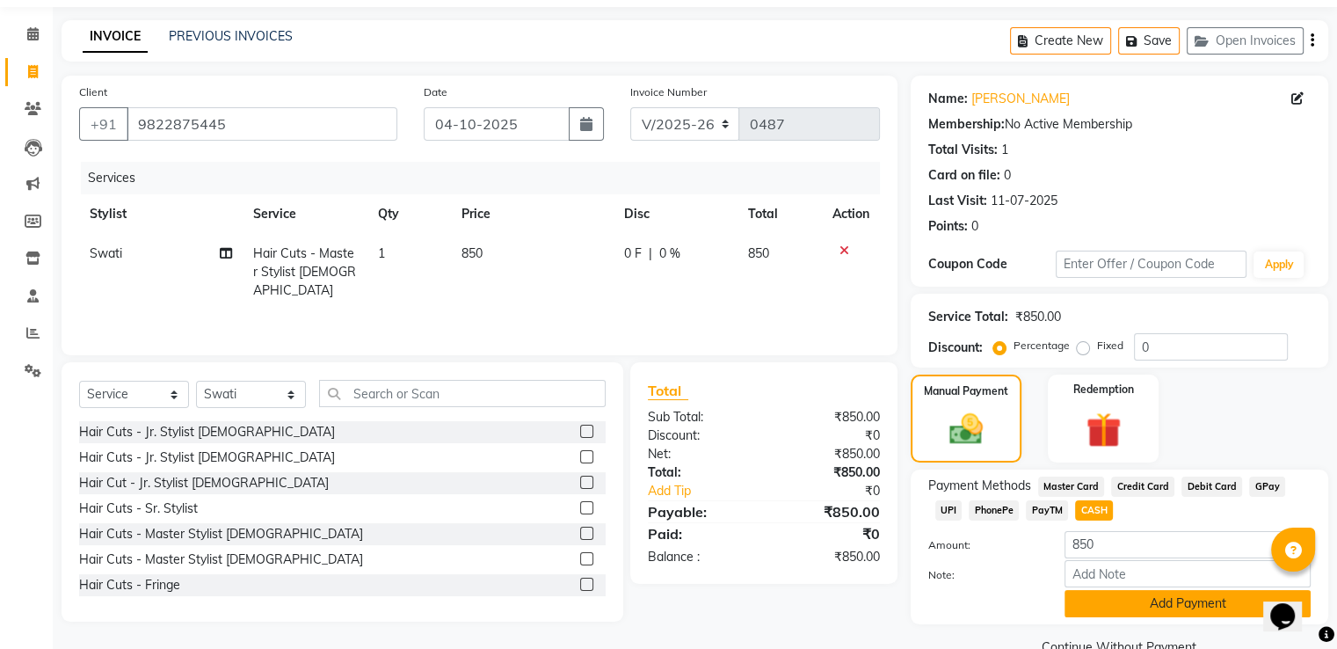
scroll to position [96, 0]
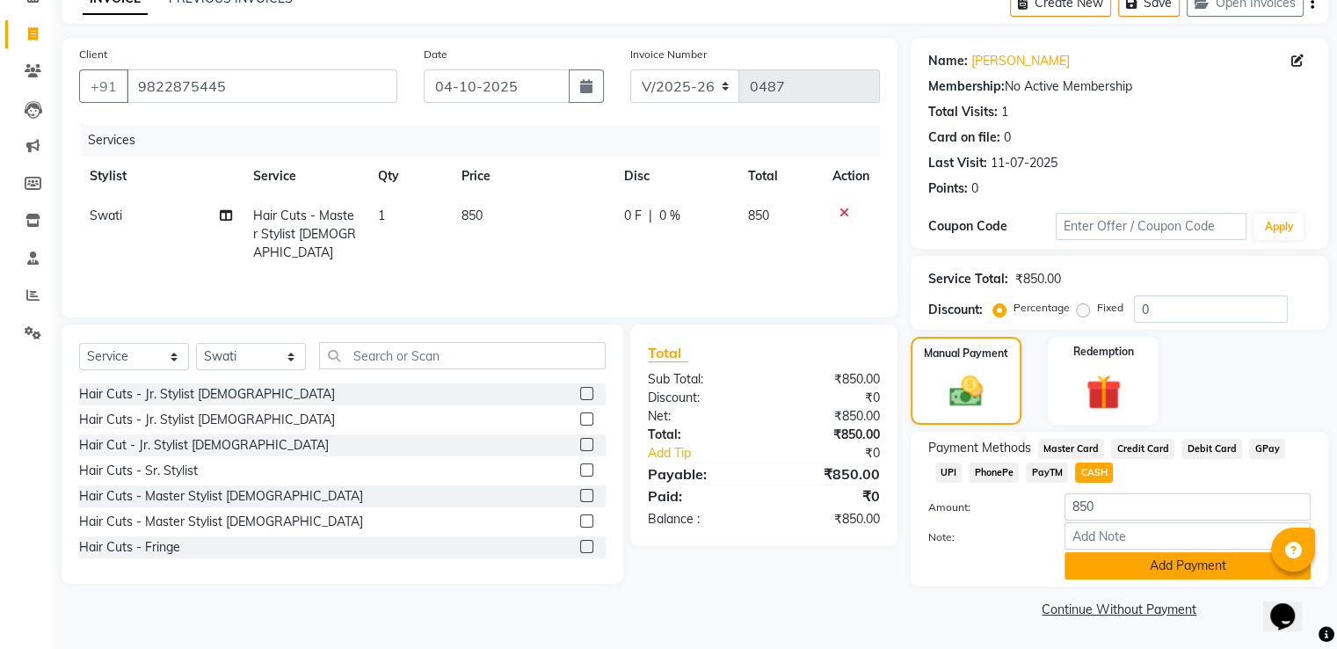
click at [1119, 556] on button "Add Payment" at bounding box center [1188, 565] width 246 height 27
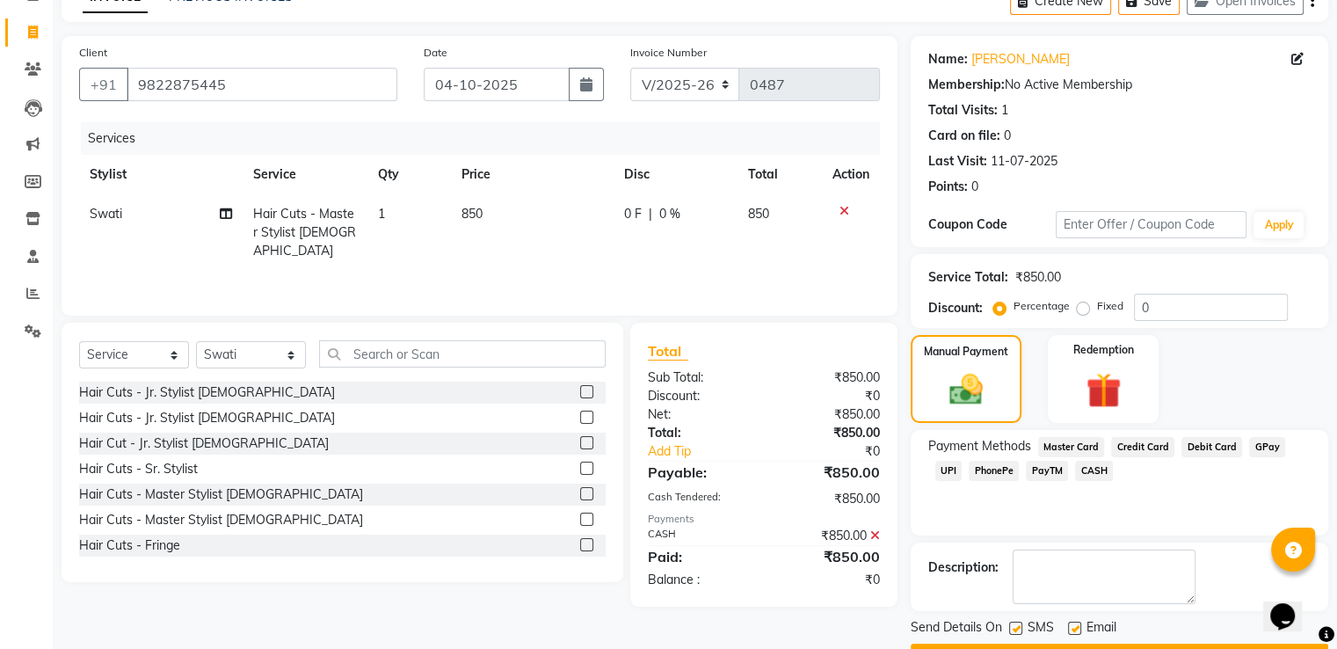
scroll to position [143, 0]
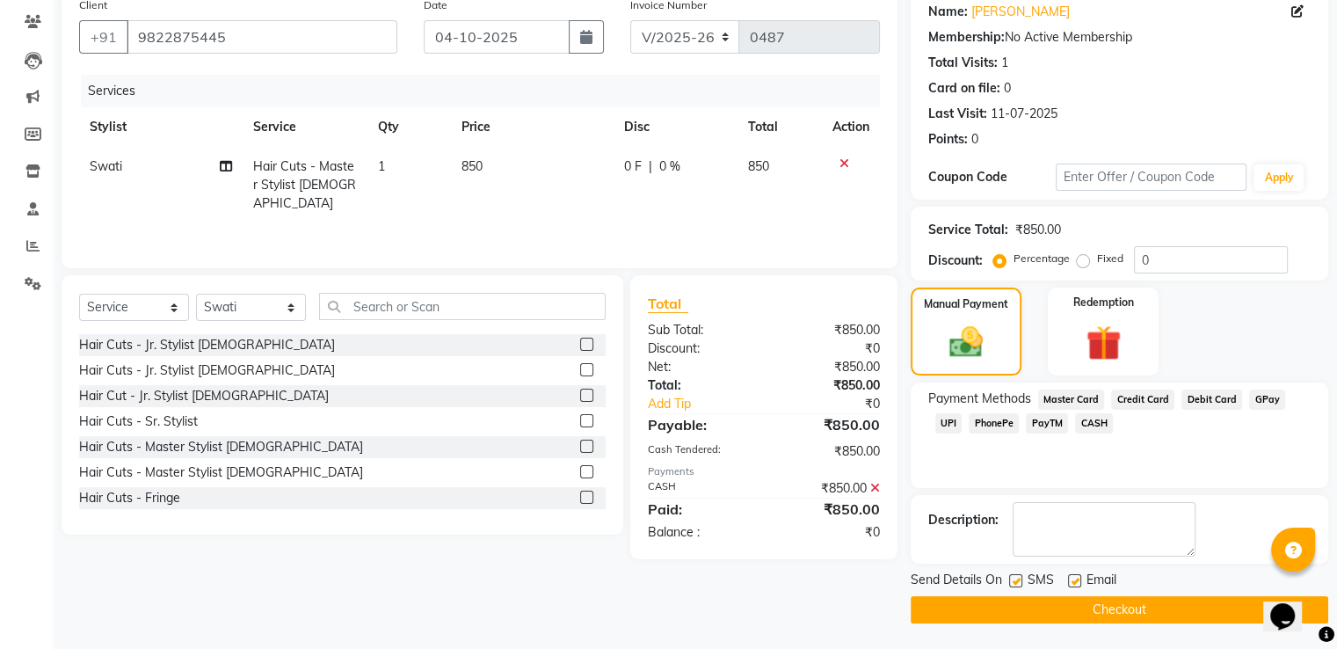
click at [1089, 616] on button "Checkout" at bounding box center [1120, 609] width 418 height 27
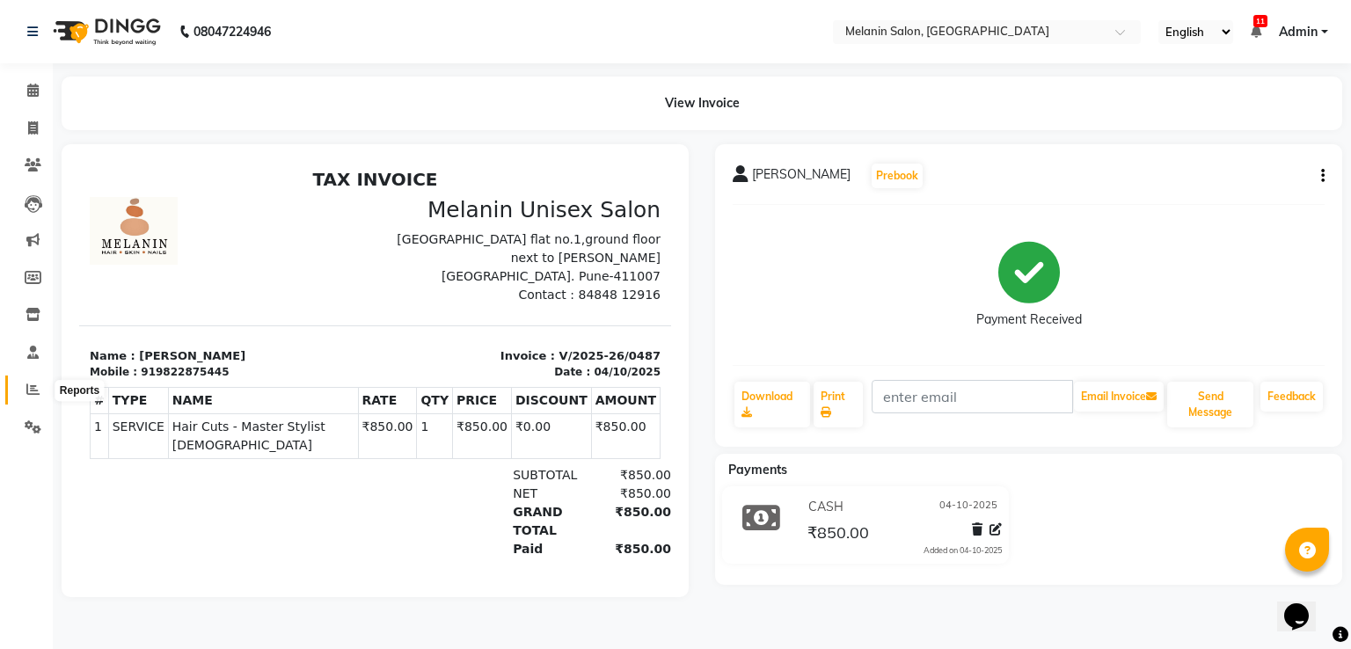
click at [31, 396] on icon at bounding box center [32, 388] width 13 height 13
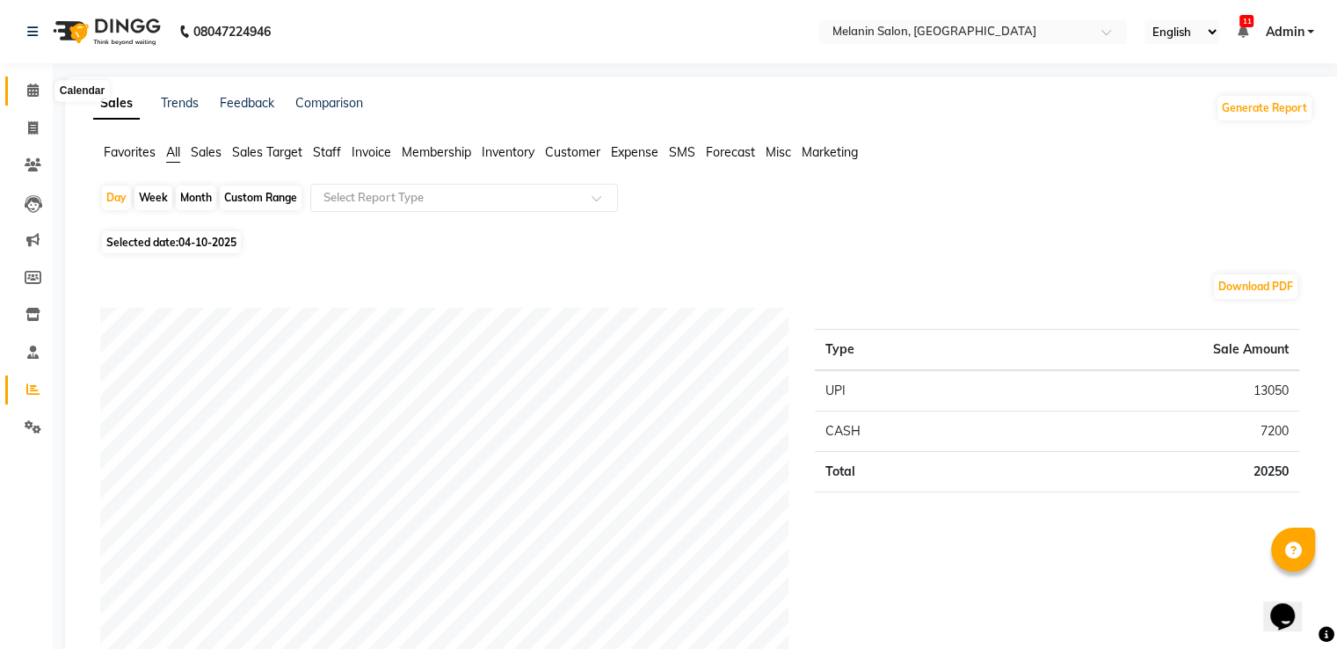
click at [25, 91] on span at bounding box center [33, 91] width 31 height 20
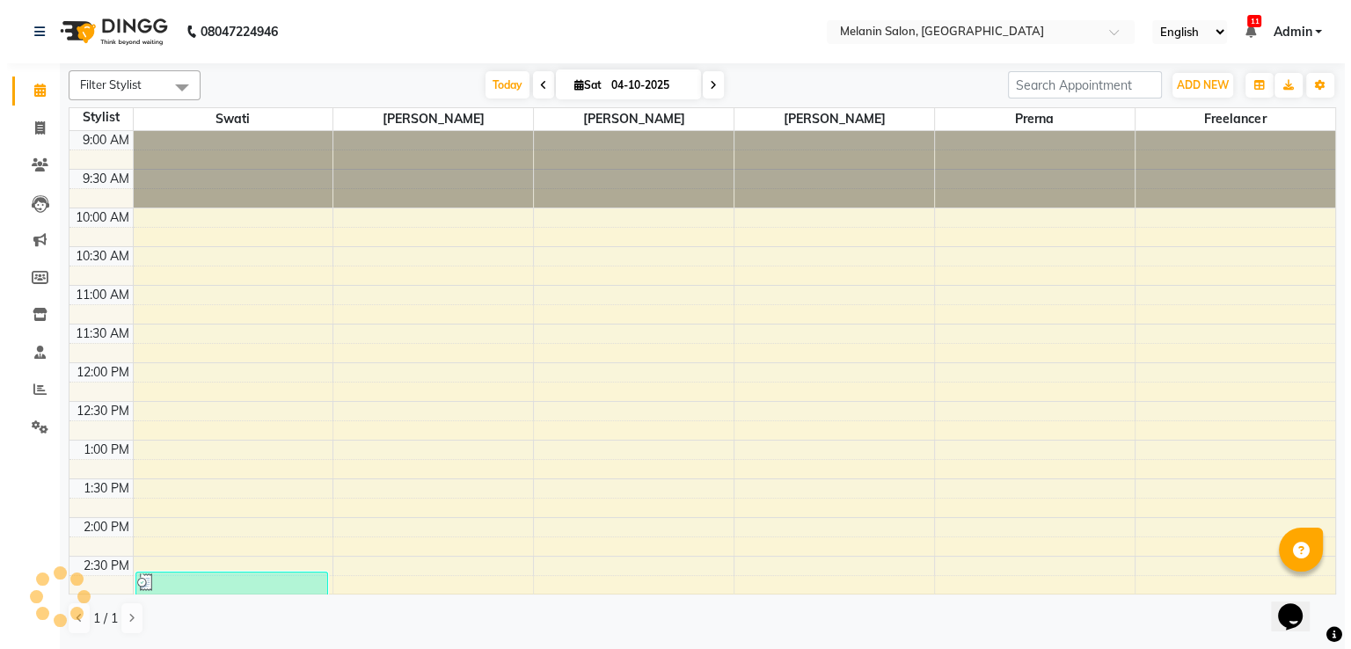
scroll to position [423, 0]
